Goal: Transaction & Acquisition: Purchase product/service

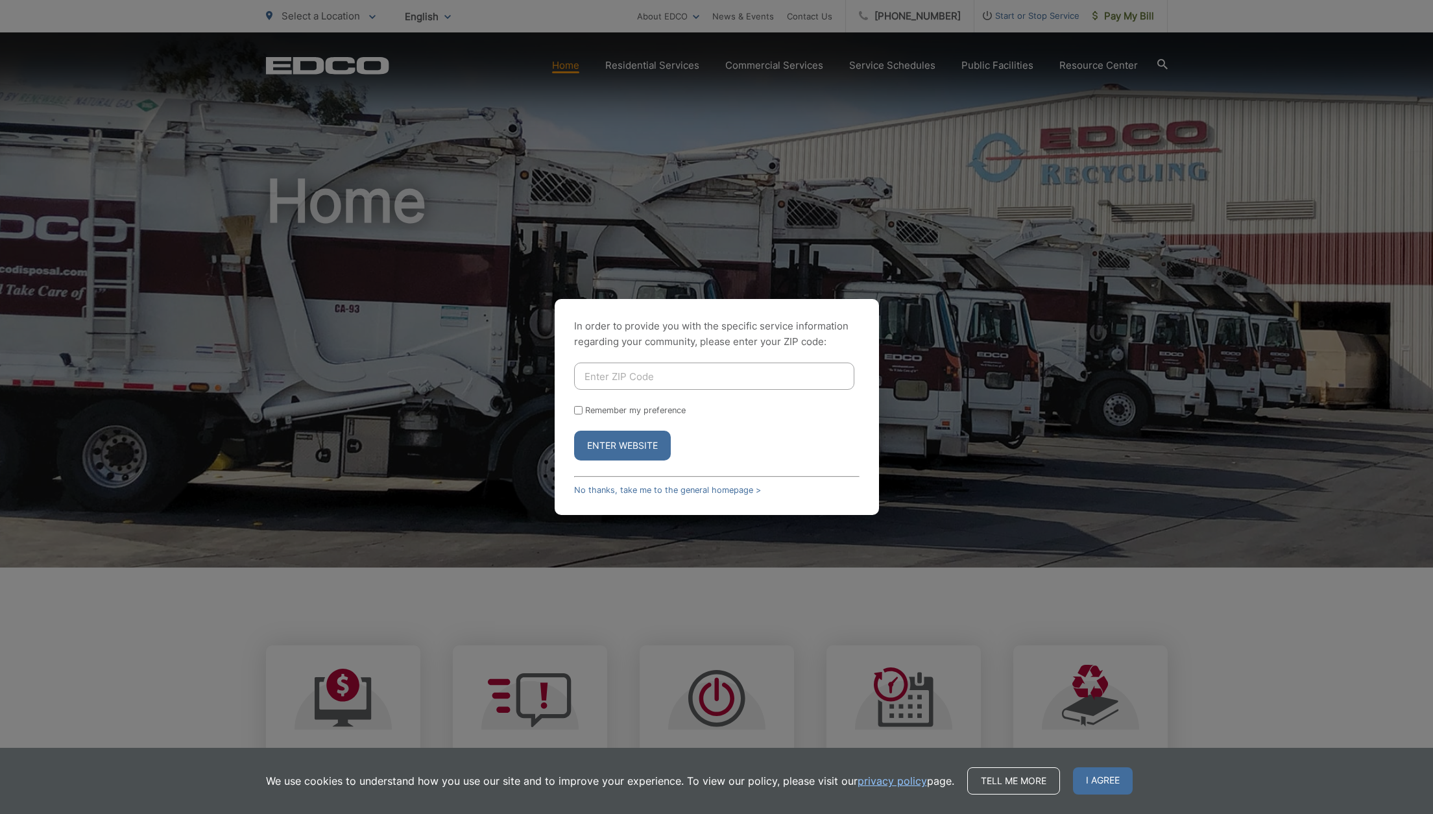
click at [682, 371] on input "Enter ZIP Code" at bounding box center [714, 376] width 280 height 27
type input "92084"
click at [581, 409] on input "Remember my preference" at bounding box center [578, 410] width 8 height 8
checkbox input "true"
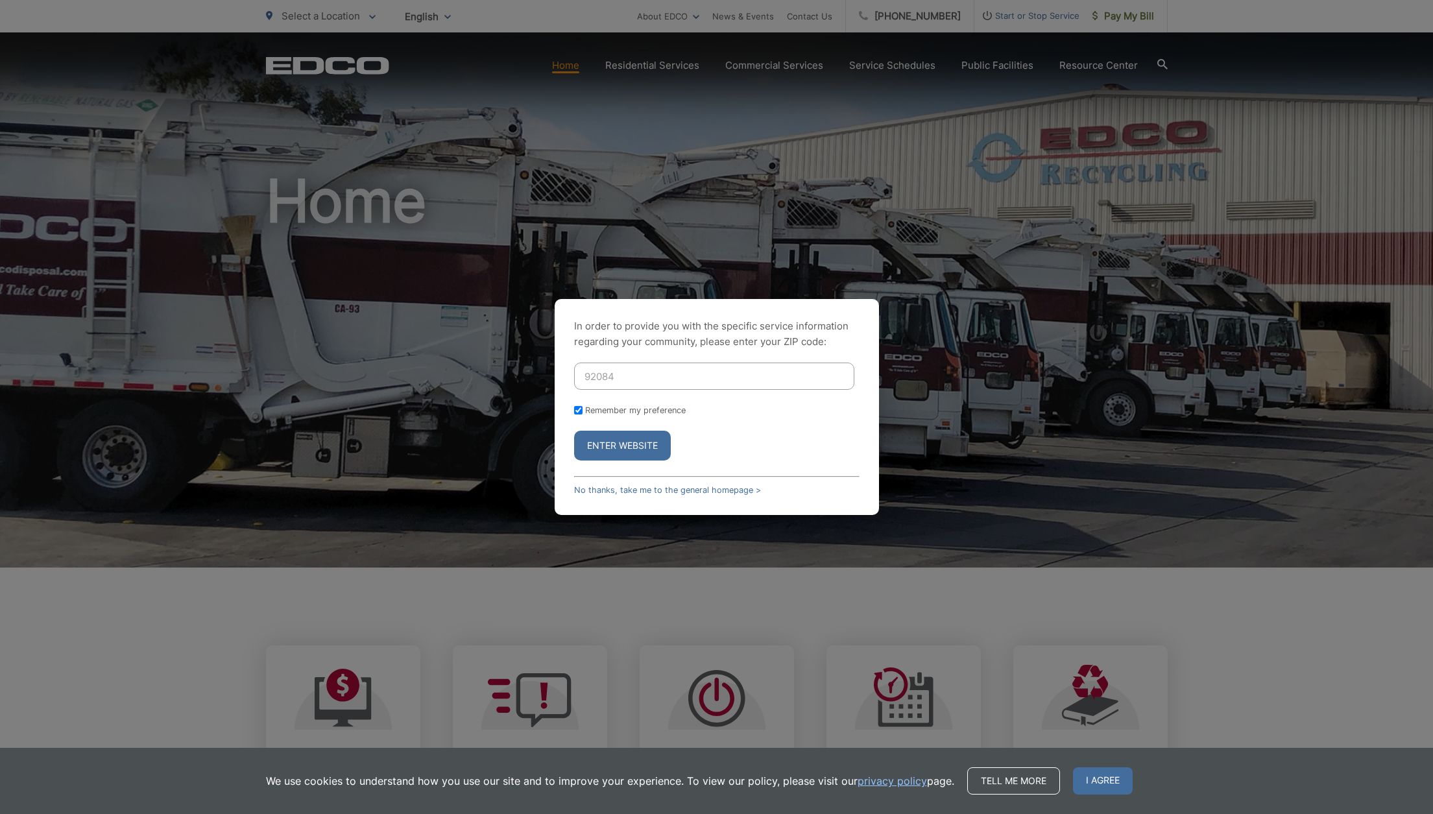
click at [621, 440] on button "Enter Website" at bounding box center [622, 446] width 97 height 30
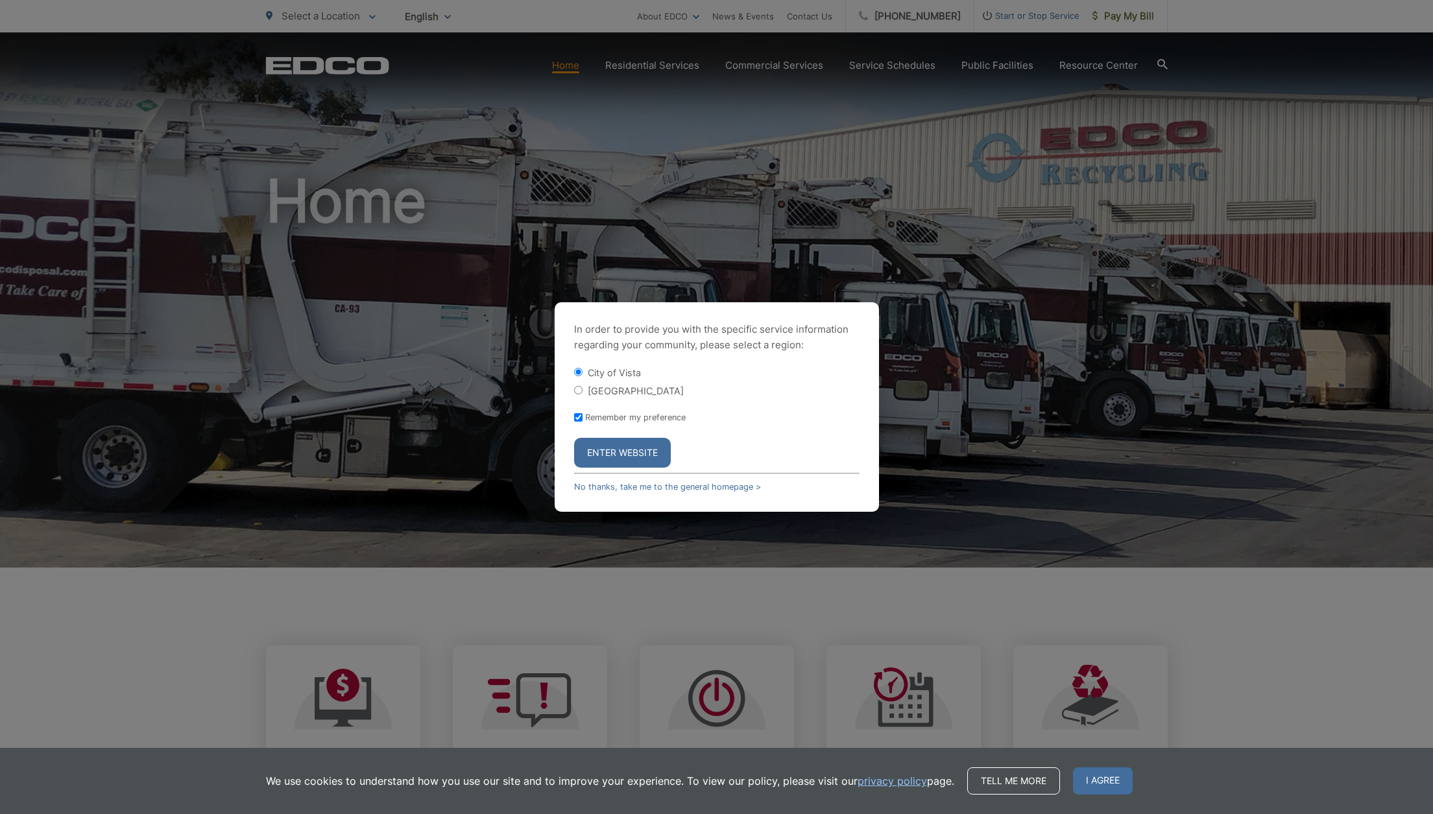
click at [623, 455] on button "Enter Website" at bounding box center [622, 453] width 97 height 30
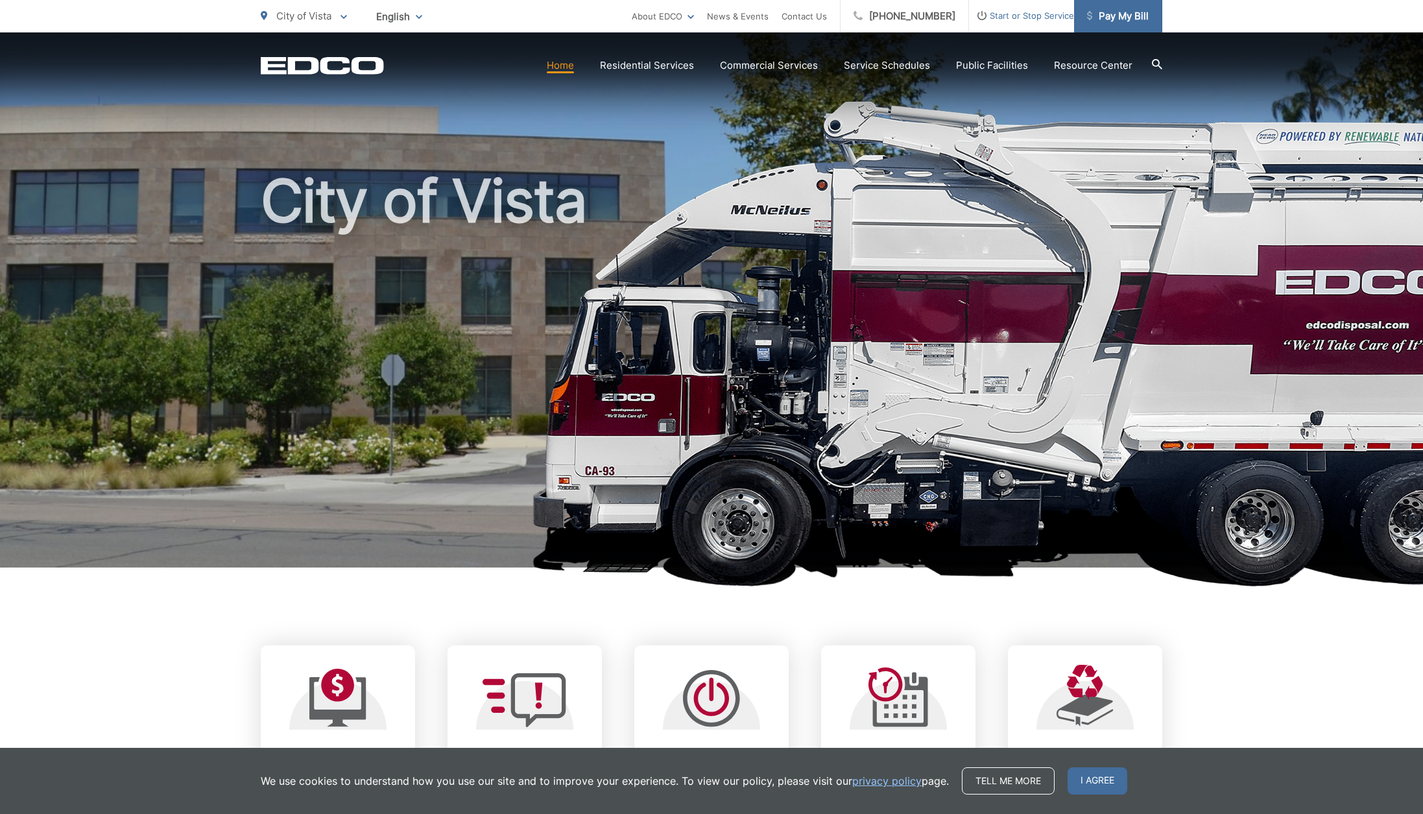
click at [1113, 13] on span "Pay My Bill" at bounding box center [1118, 16] width 62 height 16
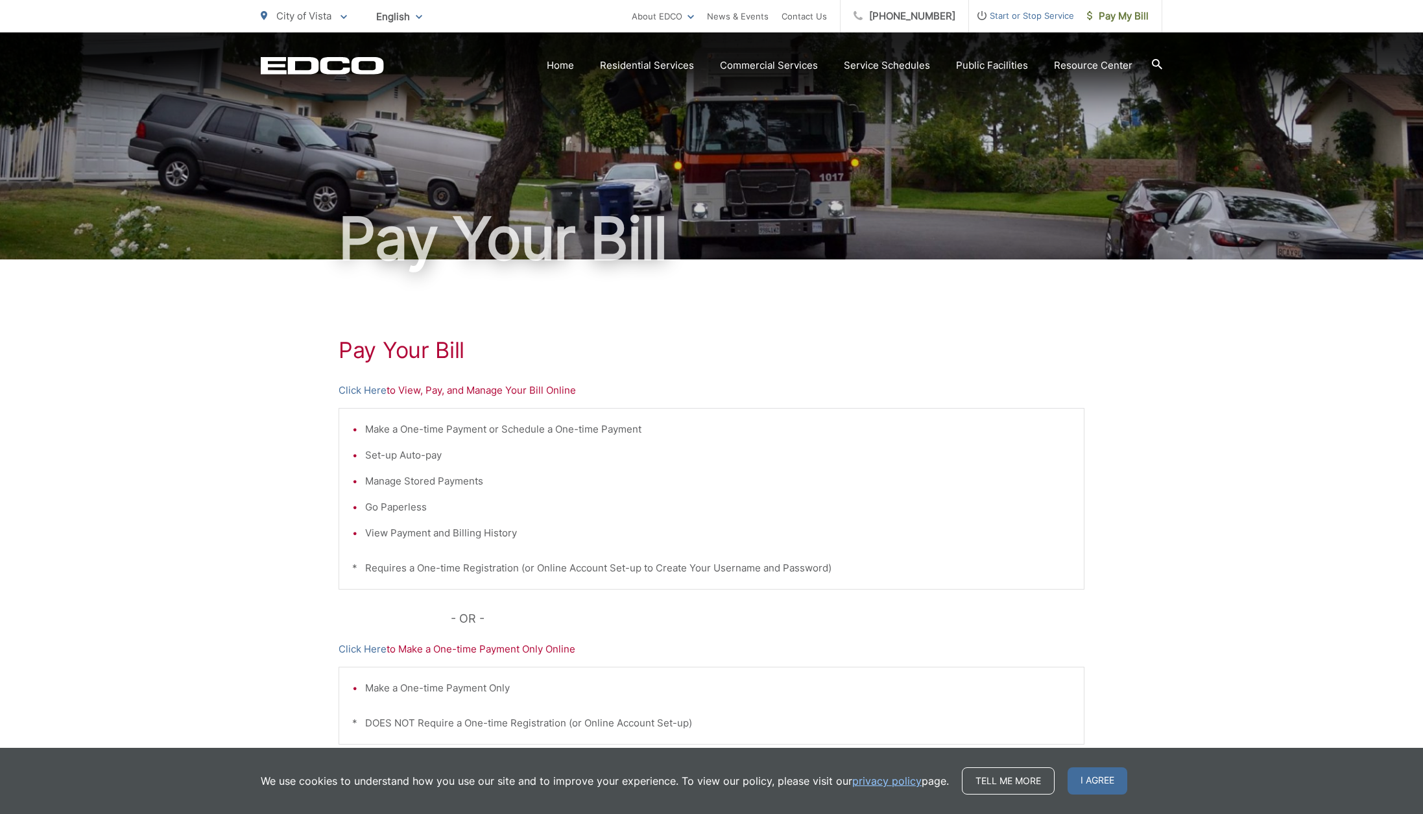
click at [426, 394] on p "Click Here to View, Pay, and Manage Your Bill Online" at bounding box center [712, 391] width 746 height 16
click at [418, 391] on p "Click Here to View, Pay, and Manage Your Bill Online" at bounding box center [712, 391] width 746 height 16
click at [380, 393] on link "Click Here" at bounding box center [363, 391] width 48 height 16
